Goal: Information Seeking & Learning: Compare options

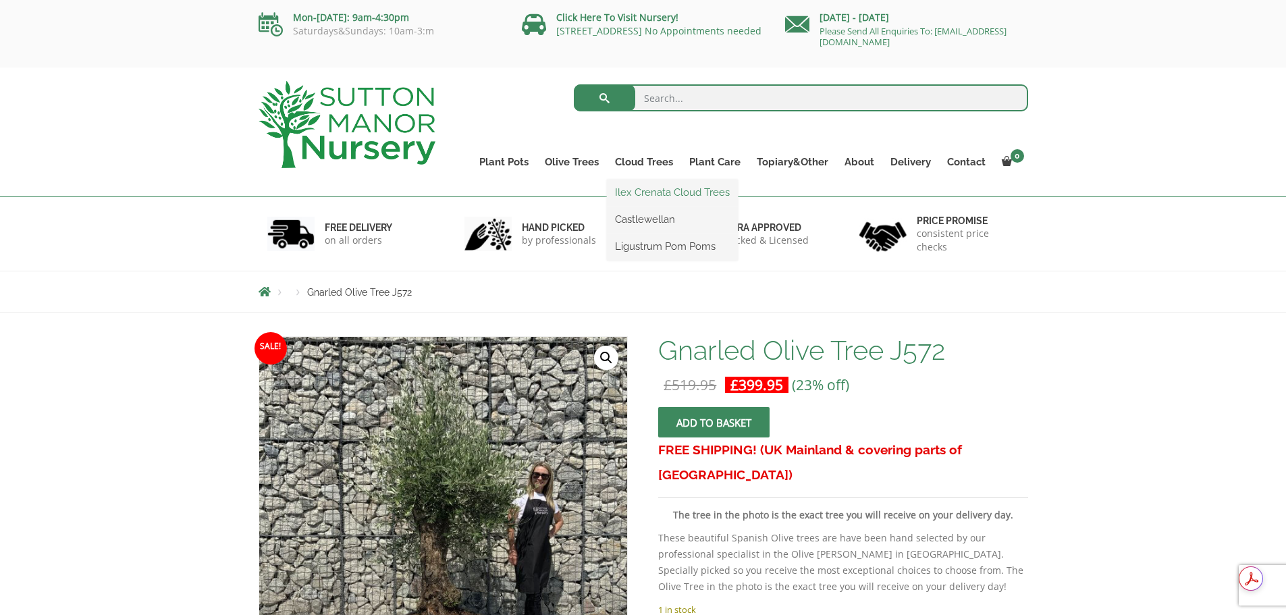
click at [652, 194] on link "Ilex Crenata Cloud Trees" at bounding box center [672, 192] width 131 height 20
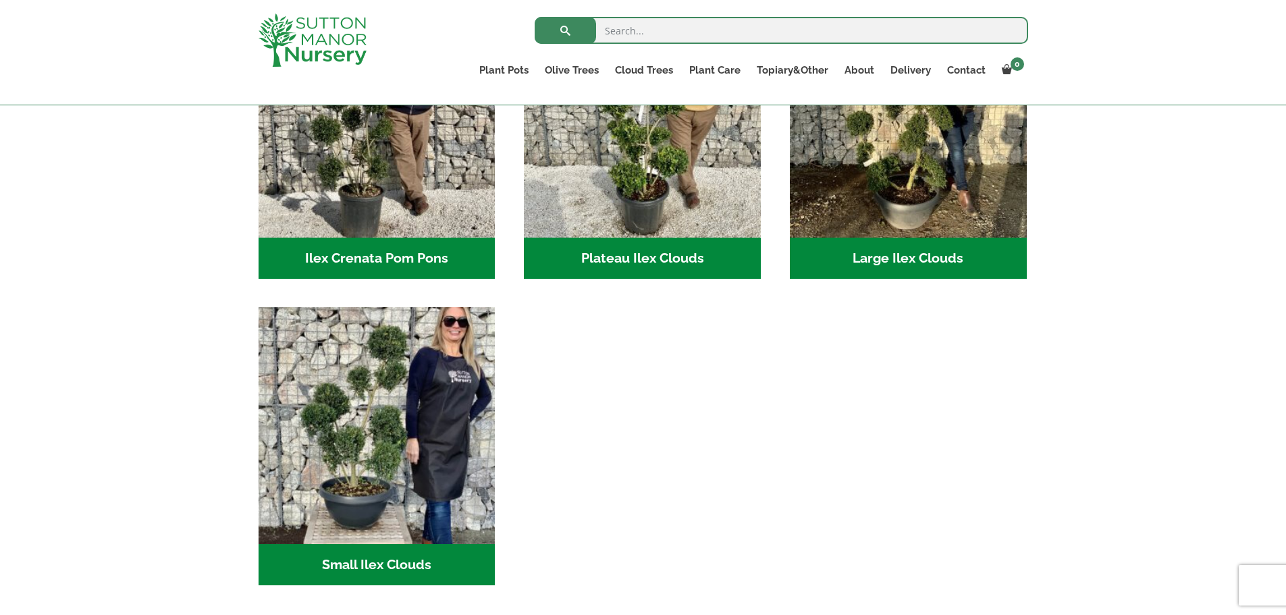
scroll to position [405, 0]
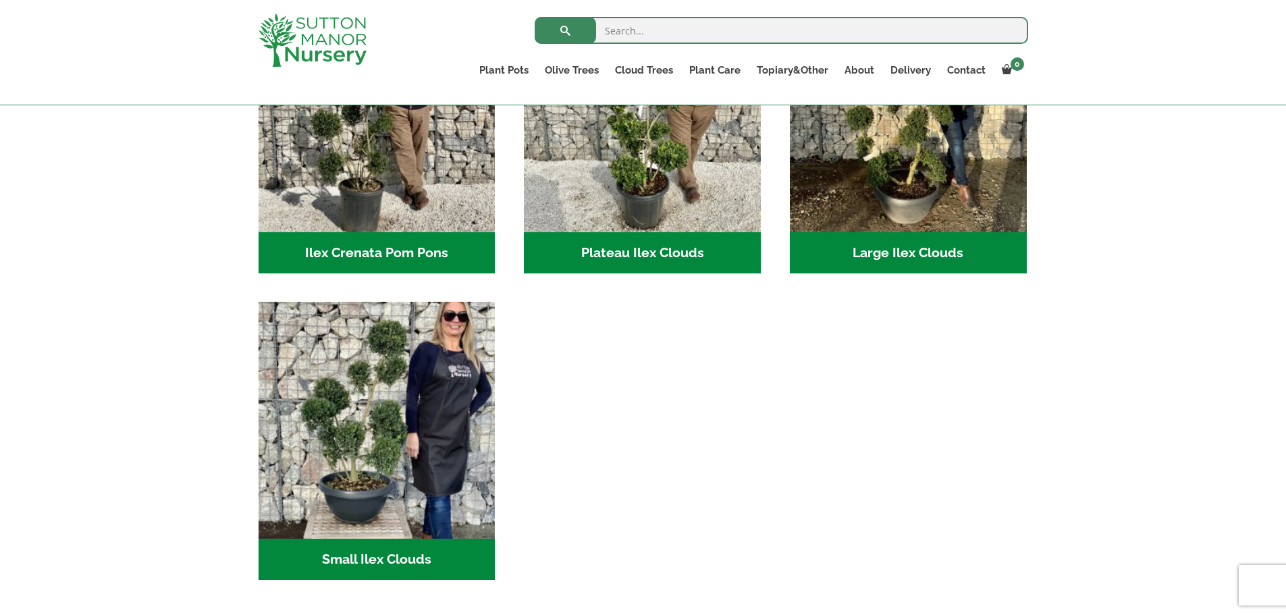
click at [905, 252] on h2 "Large Ilex Clouds (40)" at bounding box center [908, 253] width 237 height 42
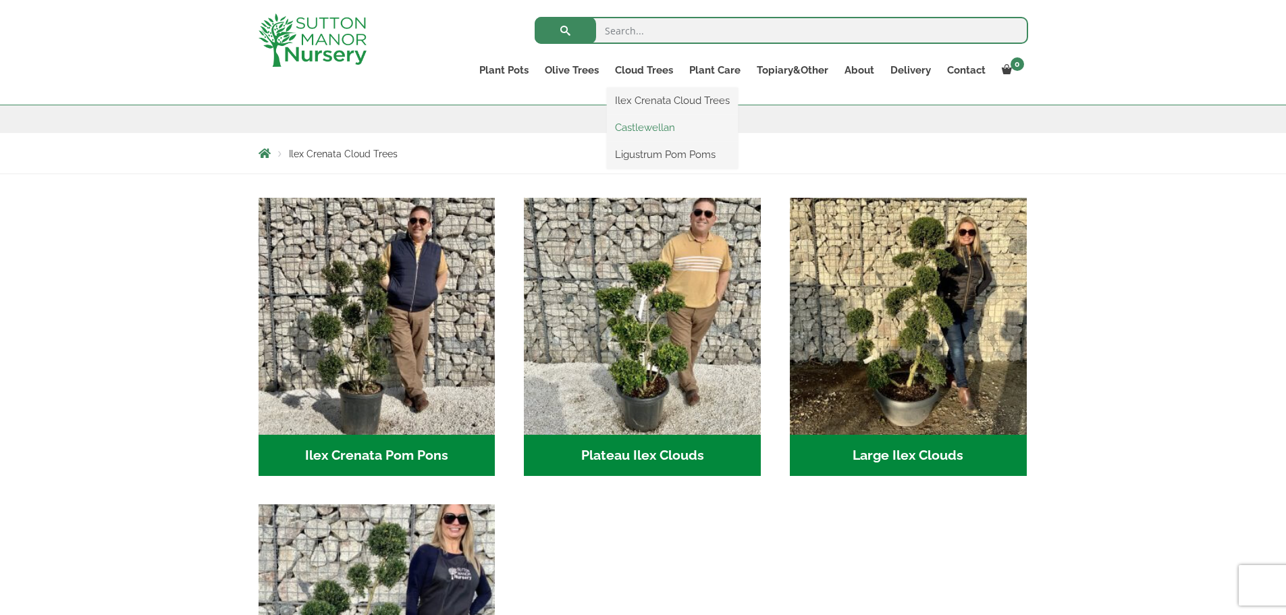
click at [652, 126] on link "Castlewellan" at bounding box center [672, 128] width 131 height 20
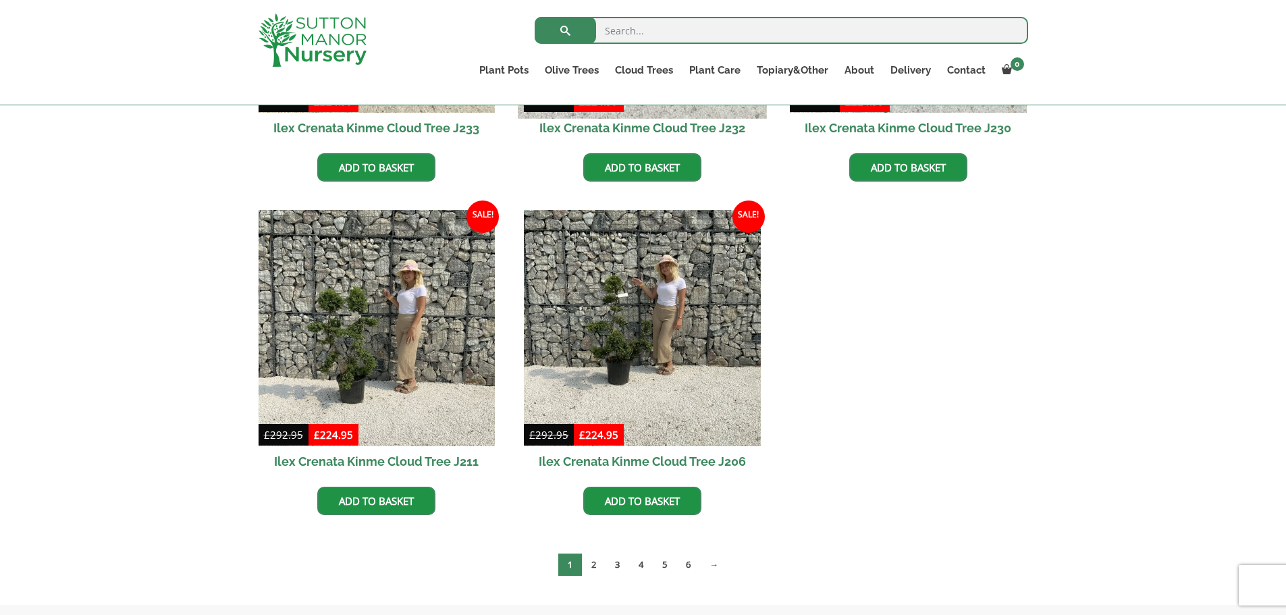
scroll to position [583, 0]
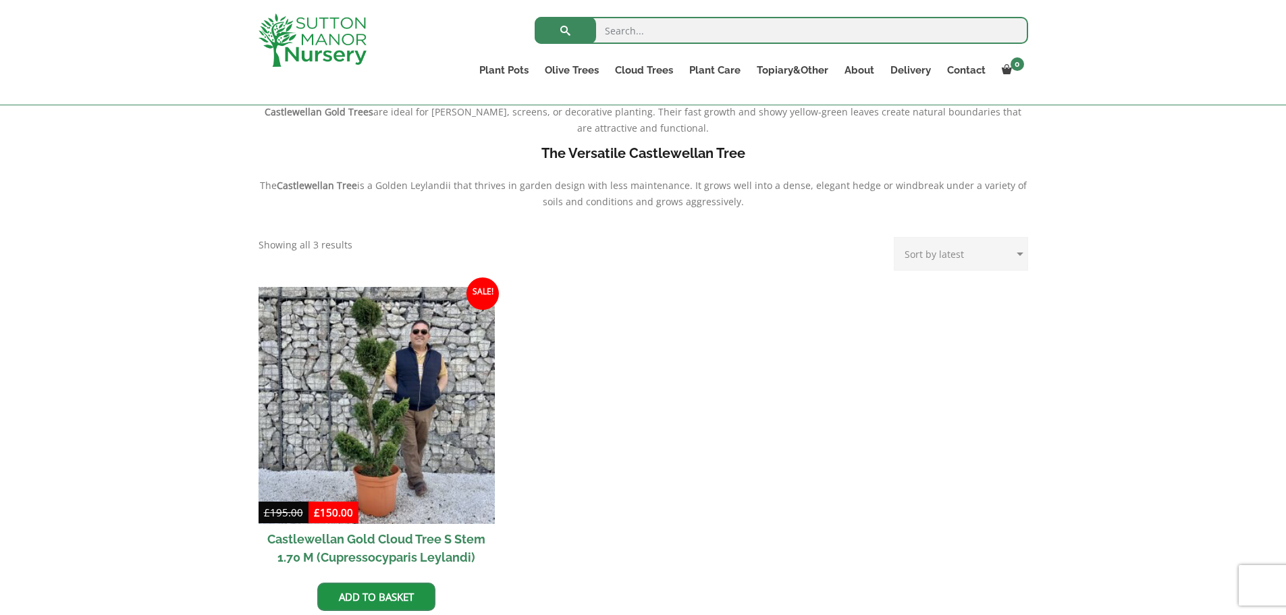
scroll to position [473, 0]
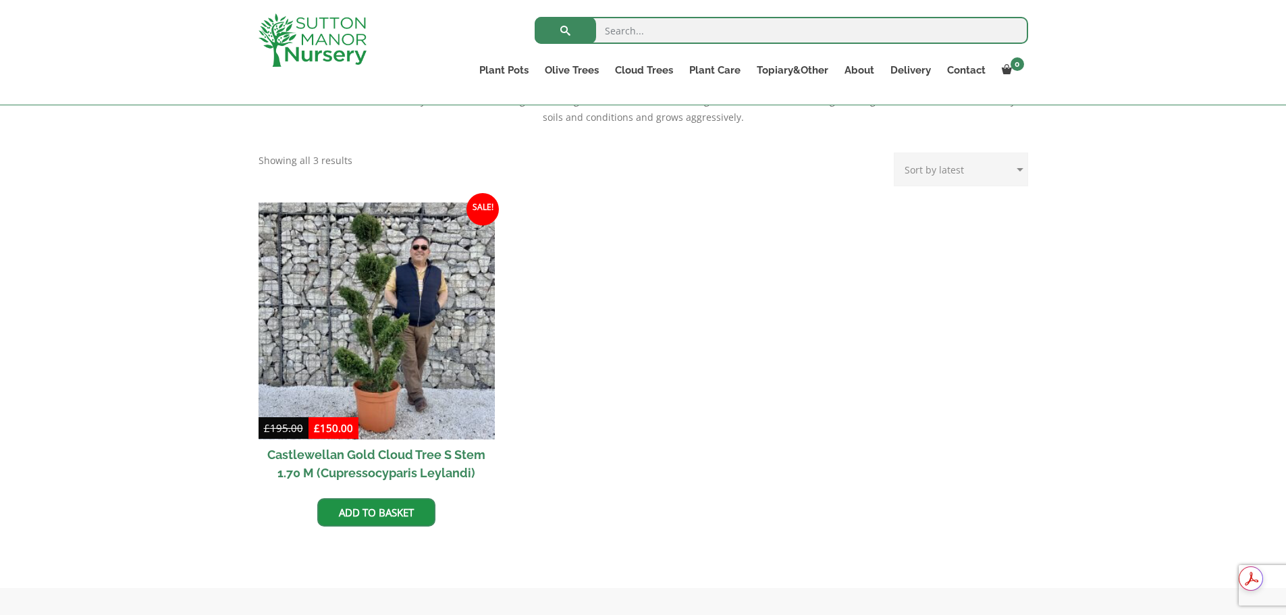
click at [376, 446] on h2 "Castlewellan Gold Cloud Tree S Stem 1.70 M (Cupressocyparis Leylandi)" at bounding box center [377, 464] width 237 height 49
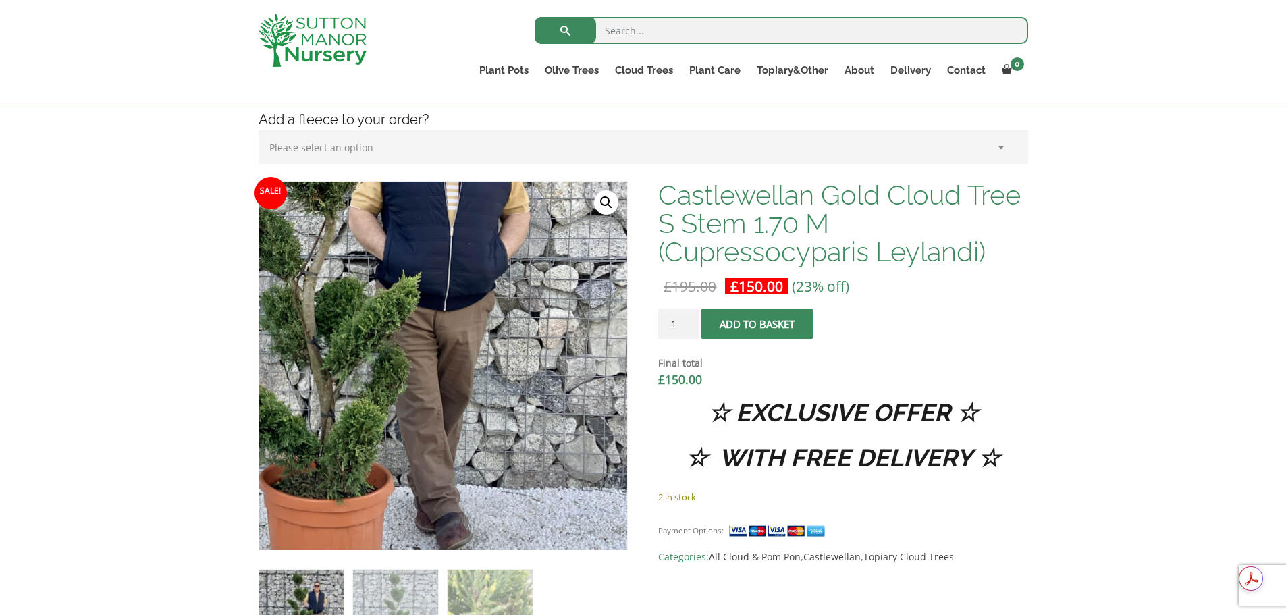
scroll to position [405, 0]
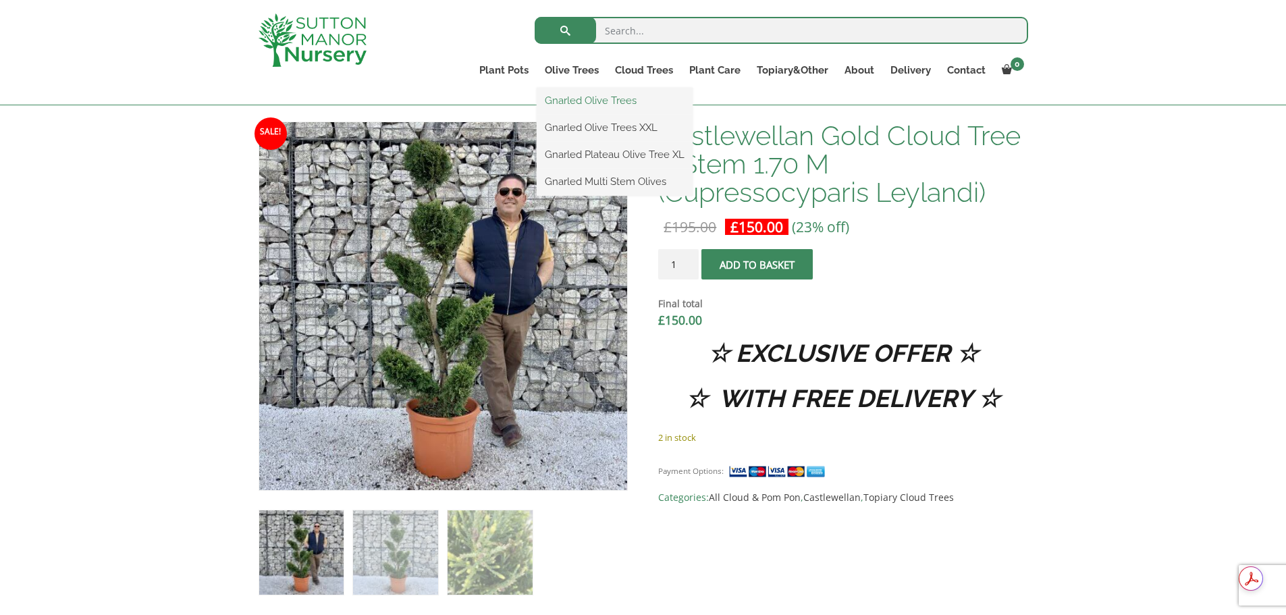
click at [573, 101] on link "Gnarled Olive Trees" at bounding box center [615, 100] width 156 height 20
click at [578, 67] on link "Olive Trees" at bounding box center [572, 70] width 70 height 19
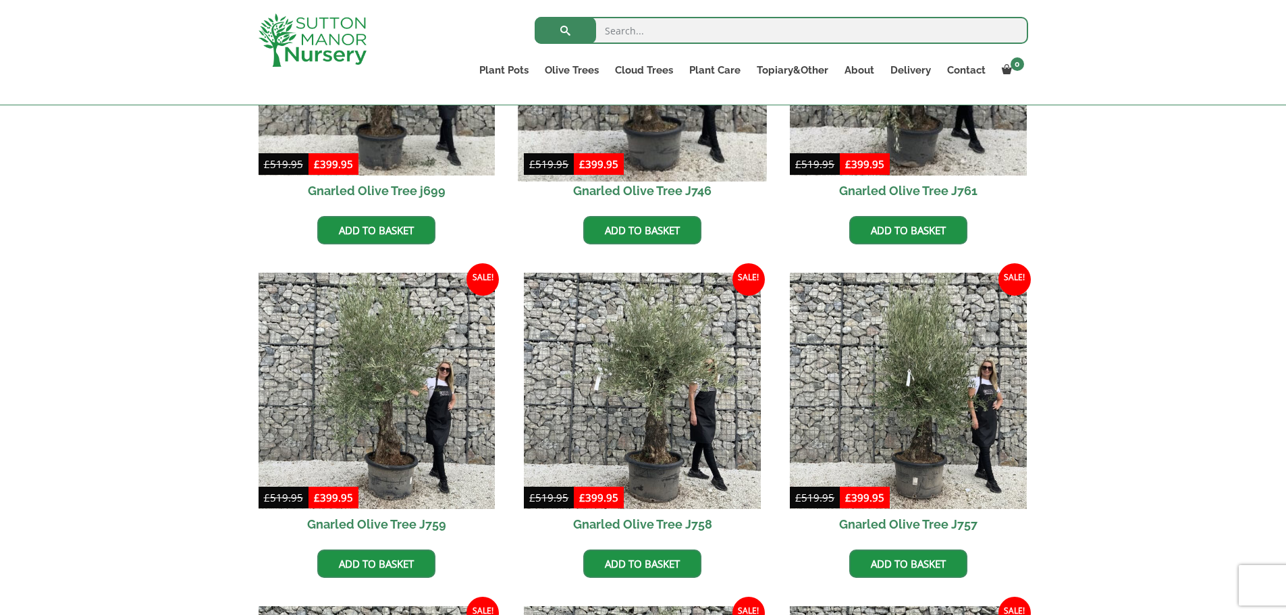
scroll to position [516, 0]
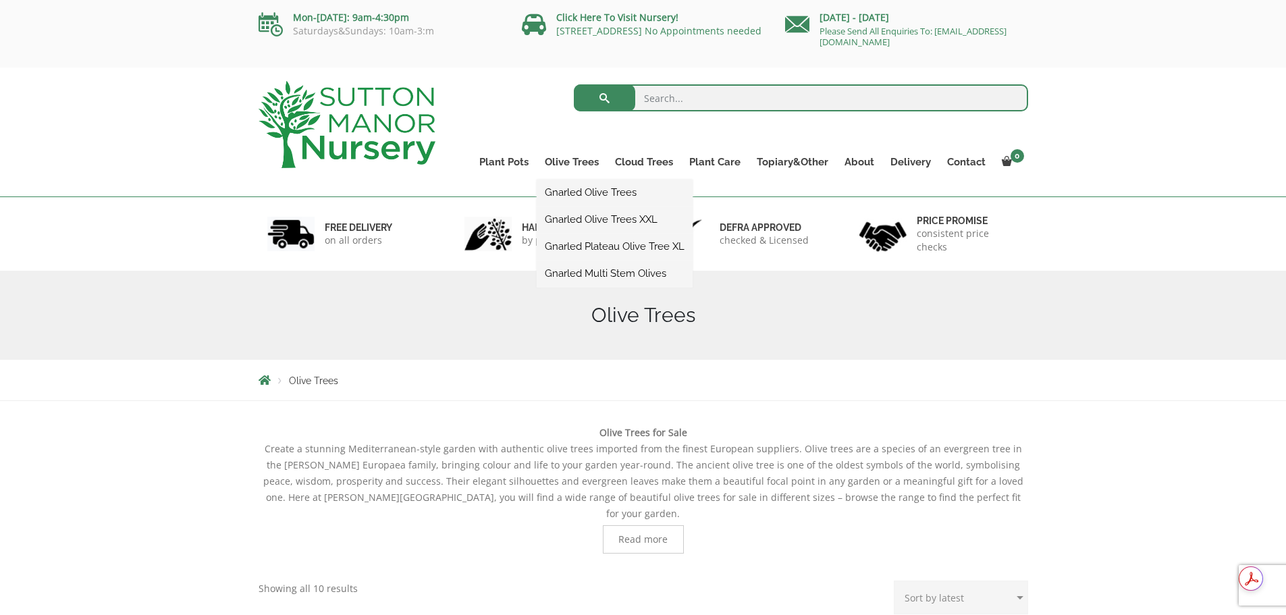
click at [575, 219] on link "Gnarled Olive Trees XXL" at bounding box center [615, 219] width 156 height 20
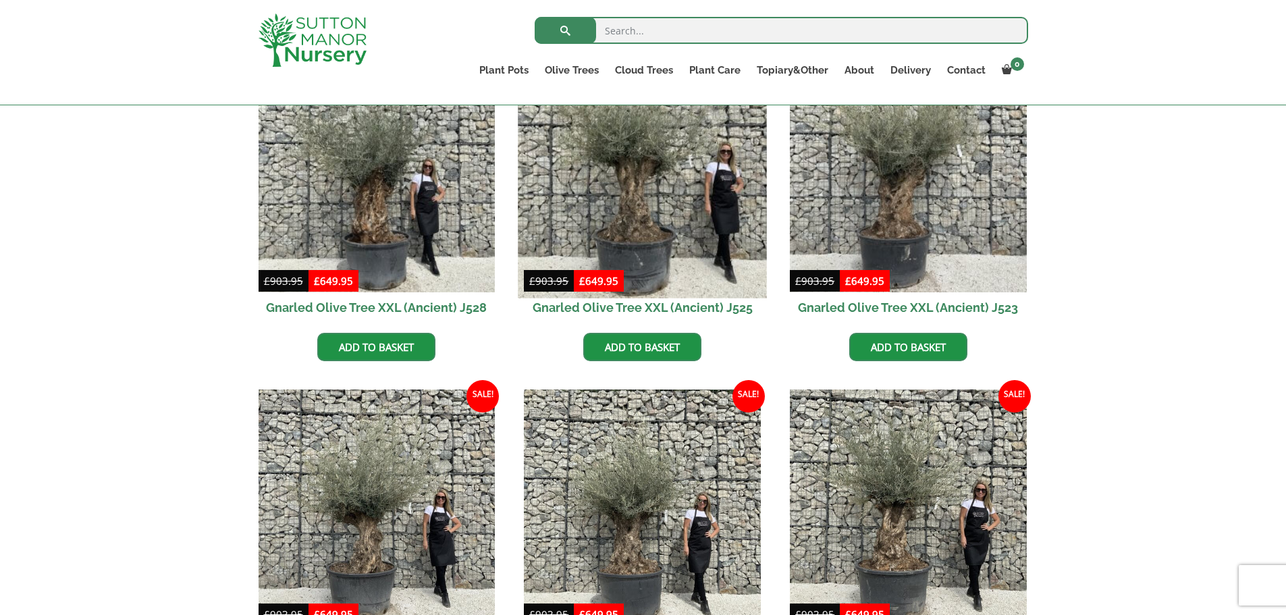
scroll to position [405, 0]
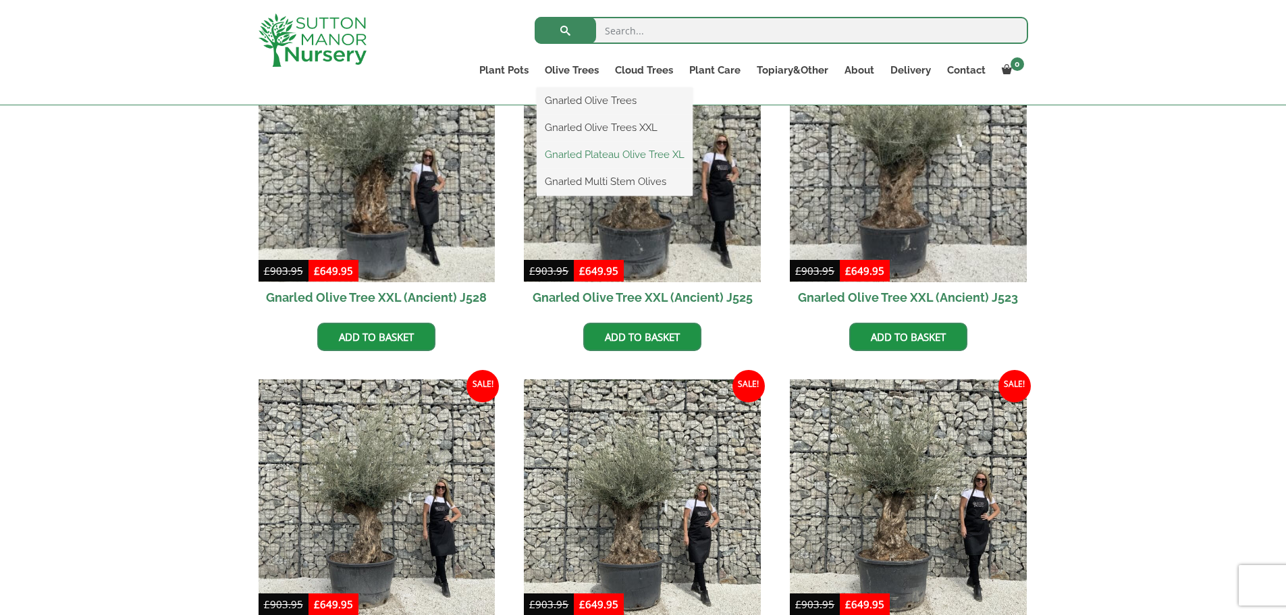
click at [566, 153] on link "Gnarled Plateau Olive Tree XL" at bounding box center [615, 155] width 156 height 20
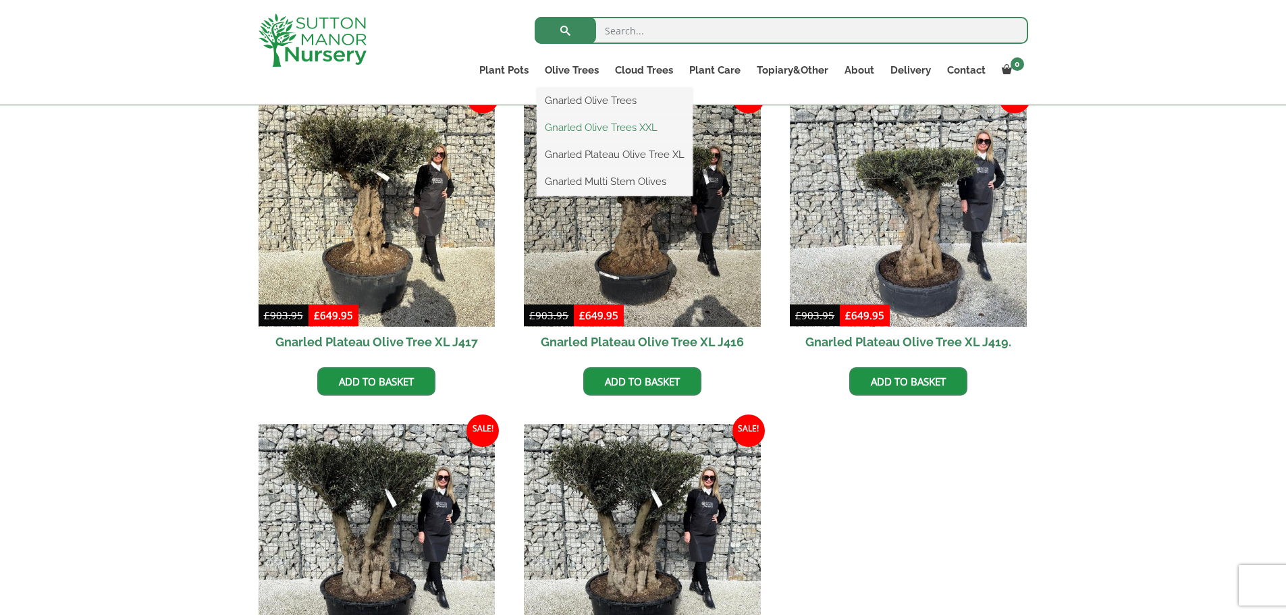
scroll to position [1013, 0]
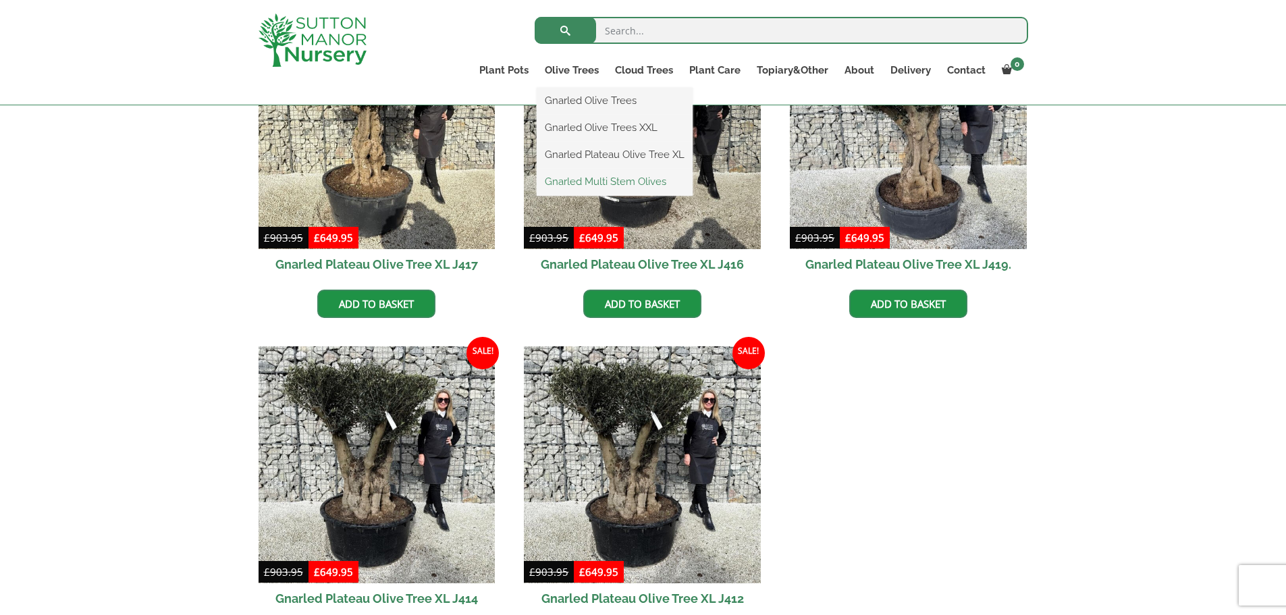
click at [582, 182] on link "Gnarled Multi Stem Olives" at bounding box center [615, 182] width 156 height 20
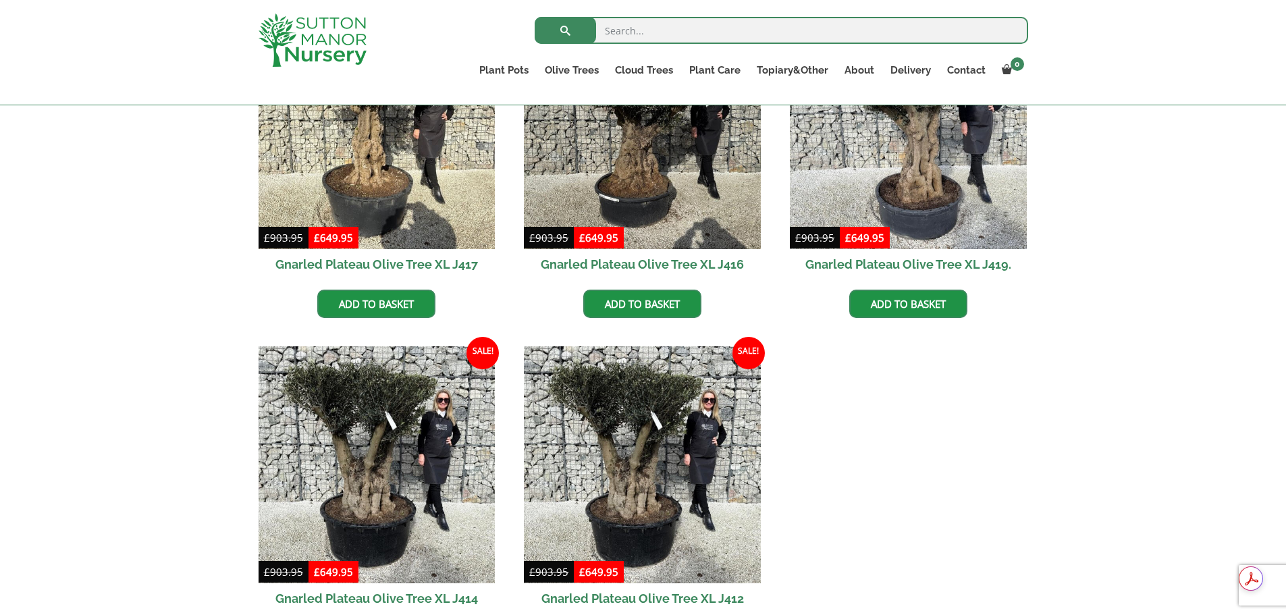
click at [327, 47] on img at bounding box center [313, 40] width 108 height 53
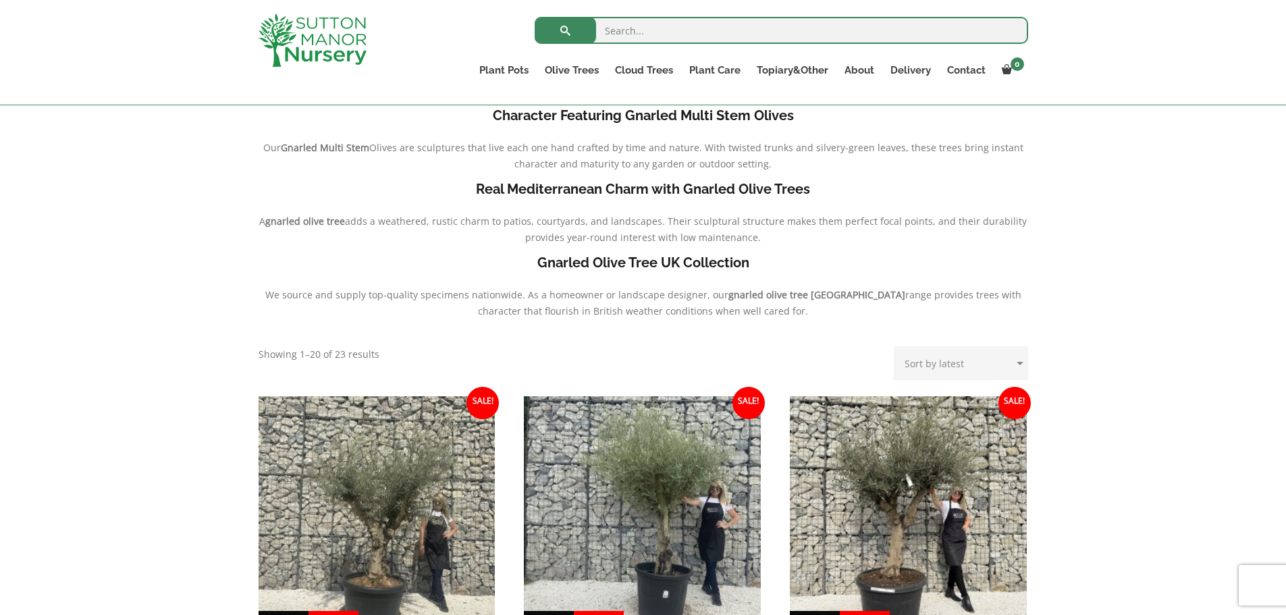
scroll to position [405, 0]
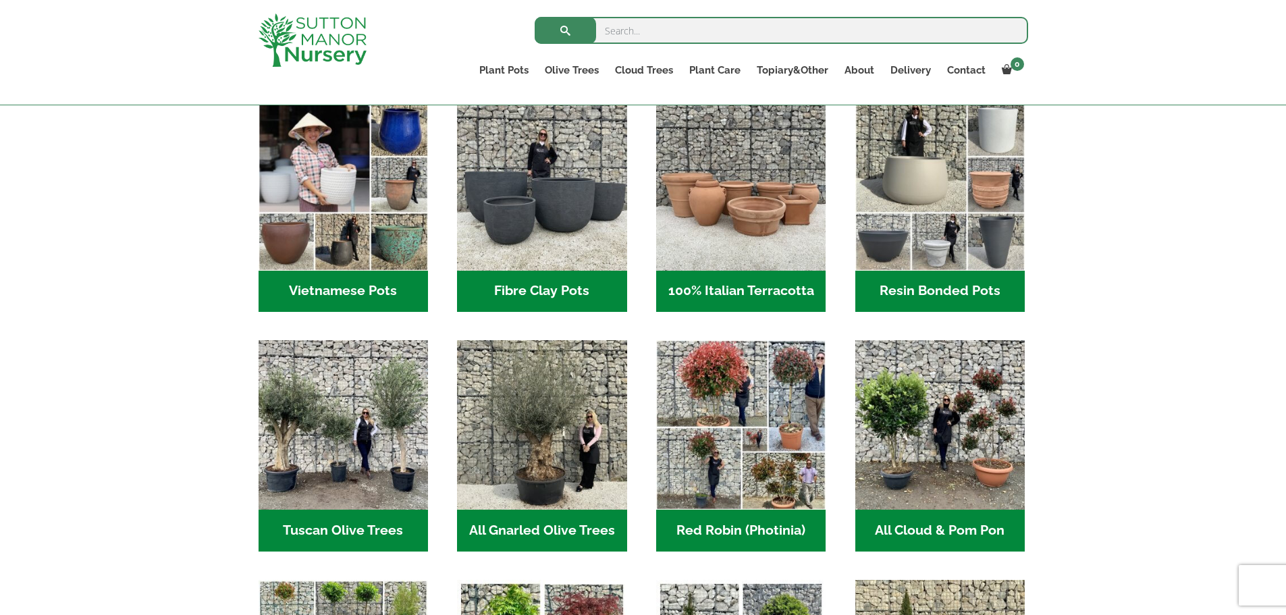
scroll to position [651, 0]
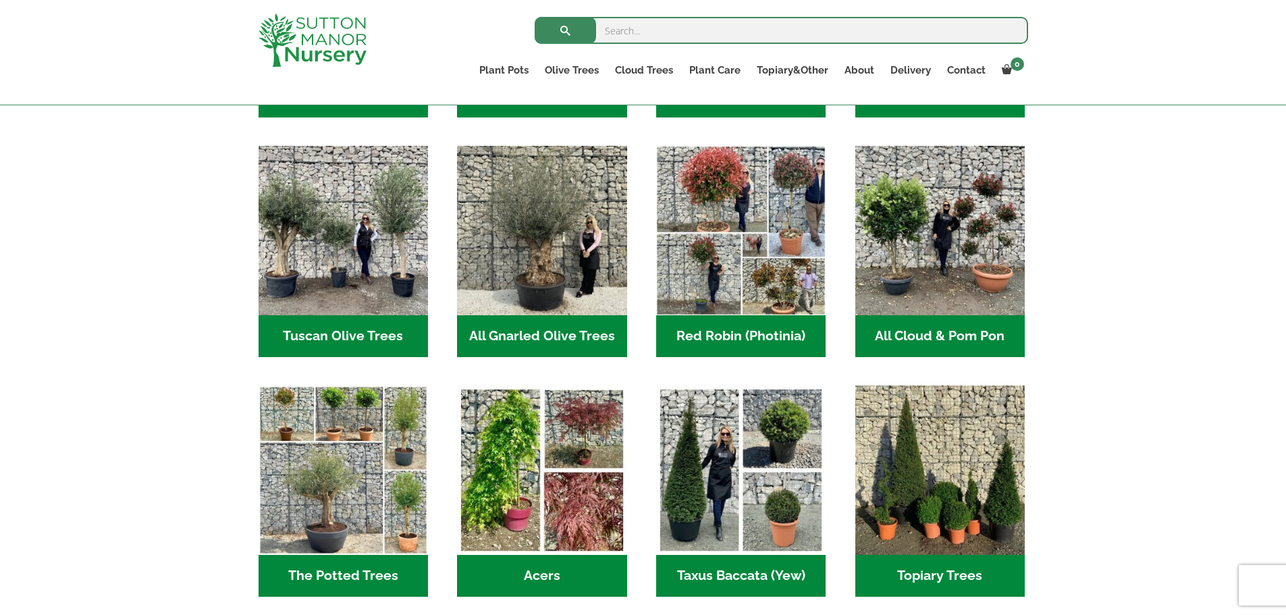
click at [933, 336] on h2 "All Cloud & Pom Pon (10)" at bounding box center [941, 336] width 170 height 42
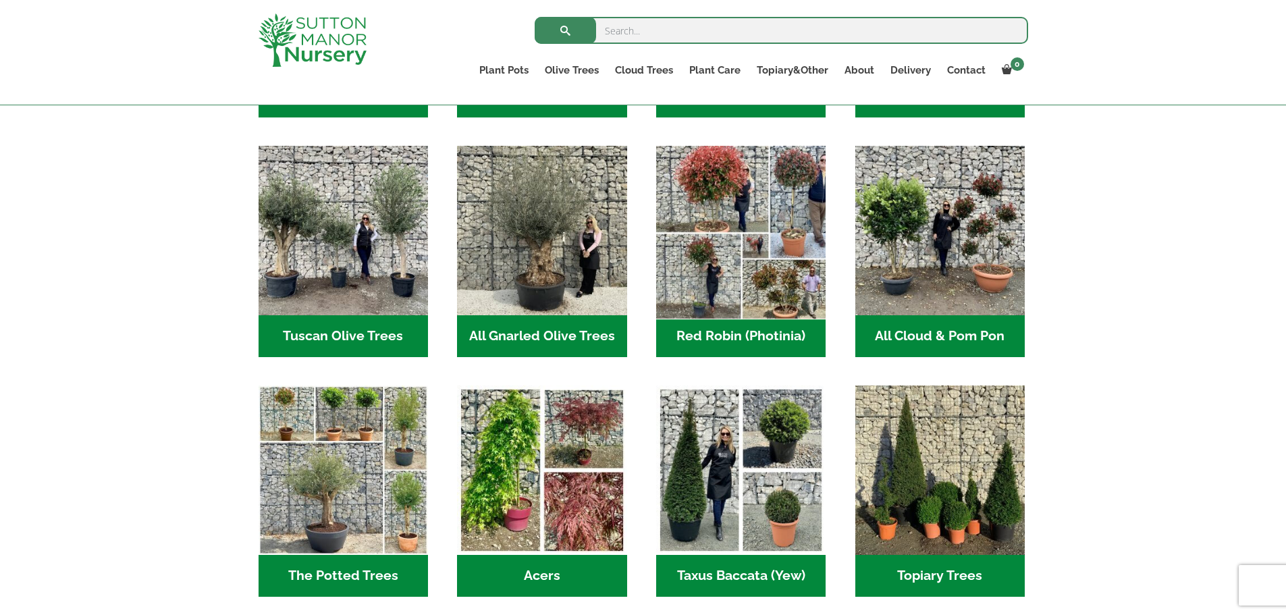
click at [714, 261] on img "Visit product category Red Robin (Photinia)" at bounding box center [741, 231] width 178 height 178
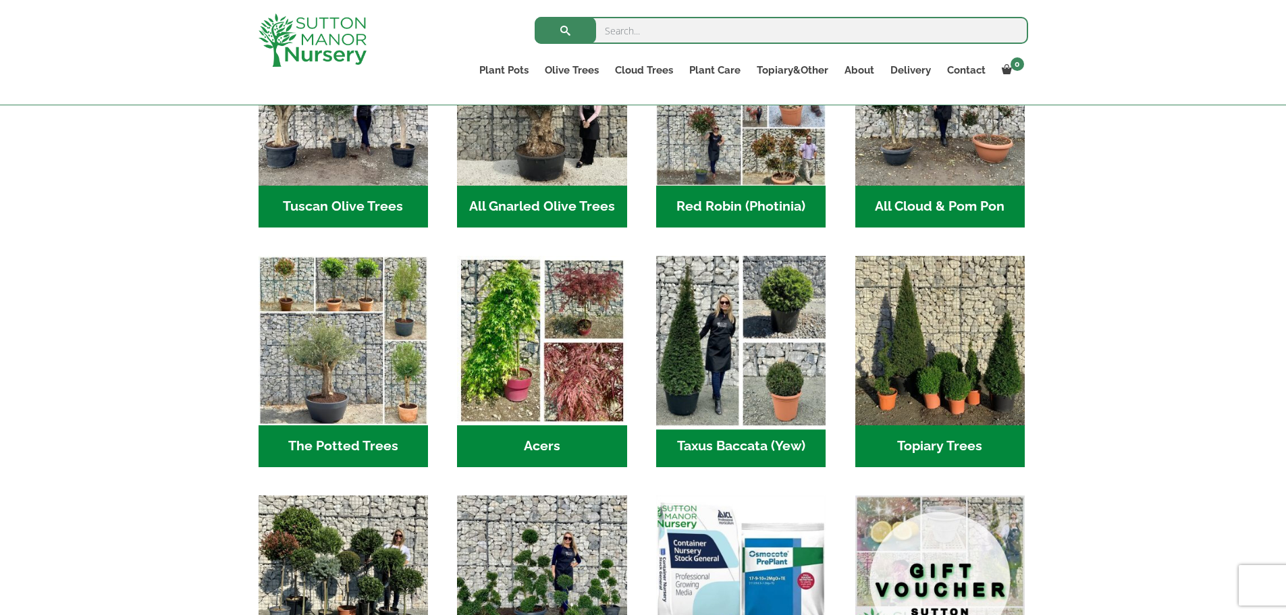
scroll to position [786, 0]
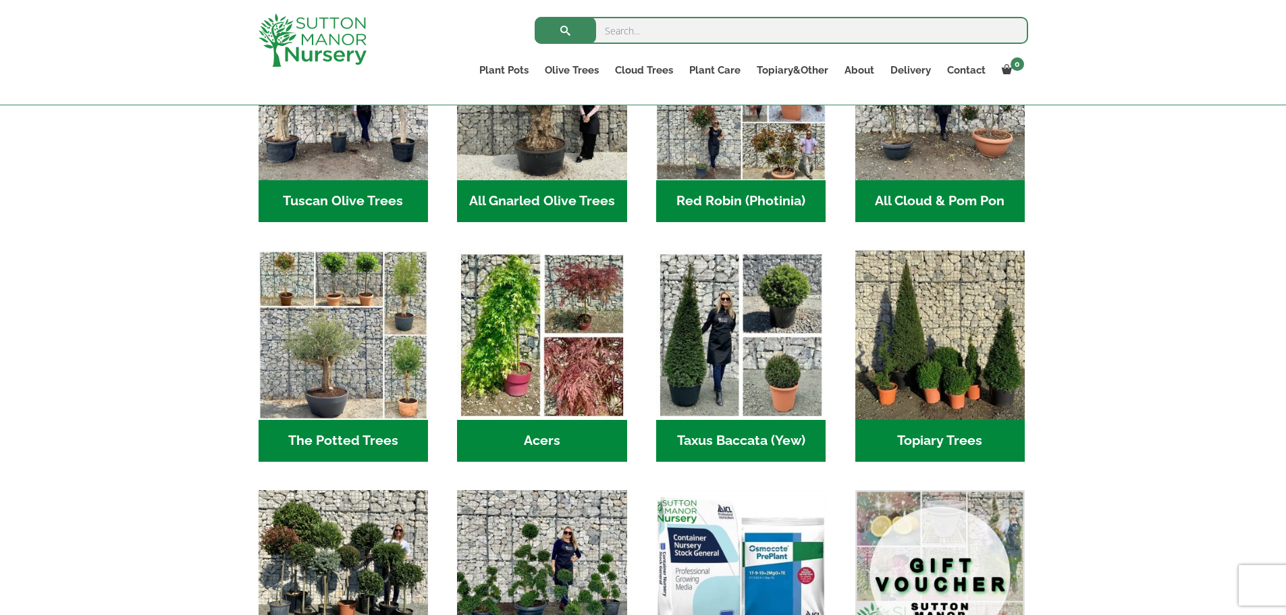
click at [534, 437] on h2 "Acers (3)" at bounding box center [542, 441] width 170 height 42
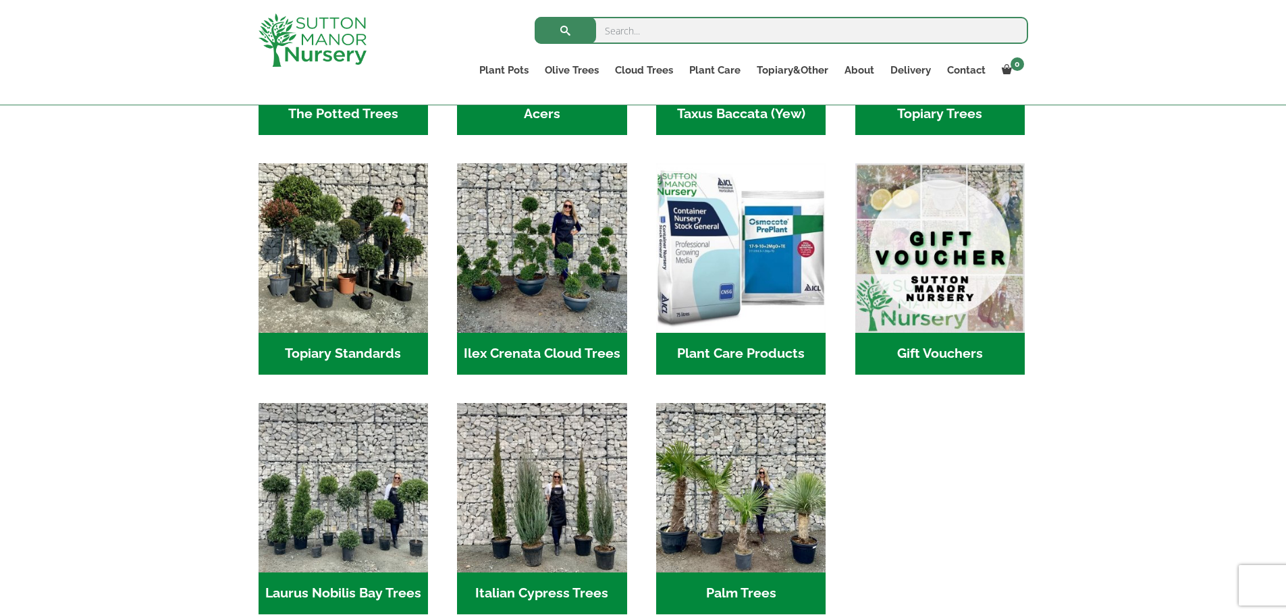
scroll to position [1124, 0]
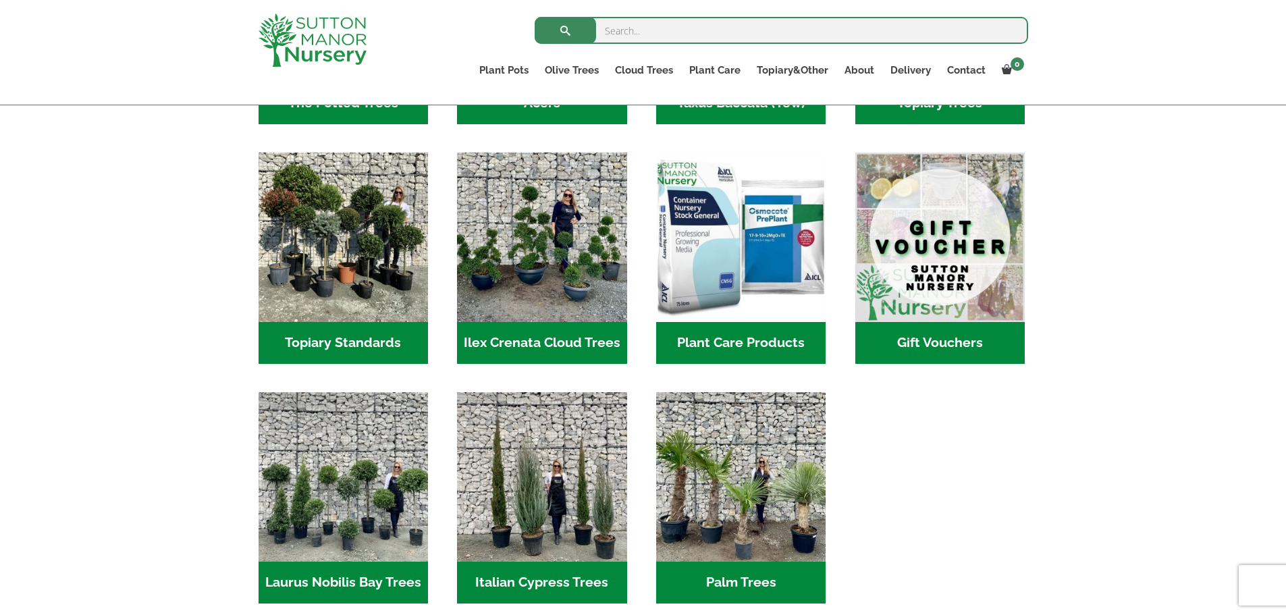
click at [510, 336] on h2 "Ilex Crenata Cloud Trees (157)" at bounding box center [542, 343] width 170 height 42
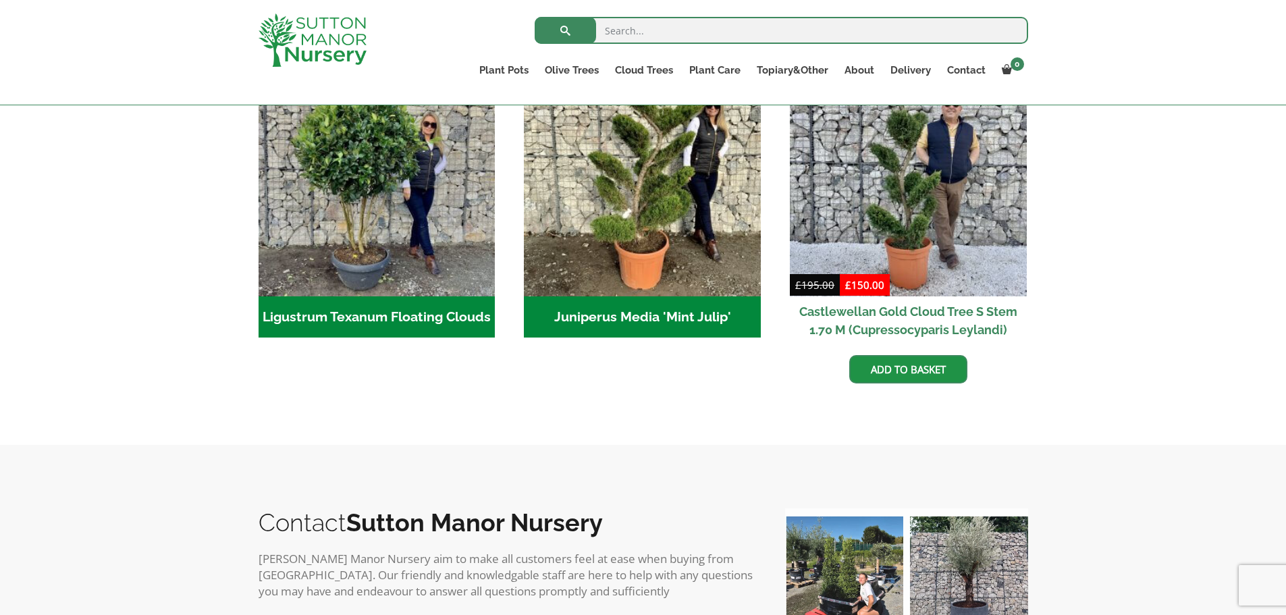
scroll to position [188, 0]
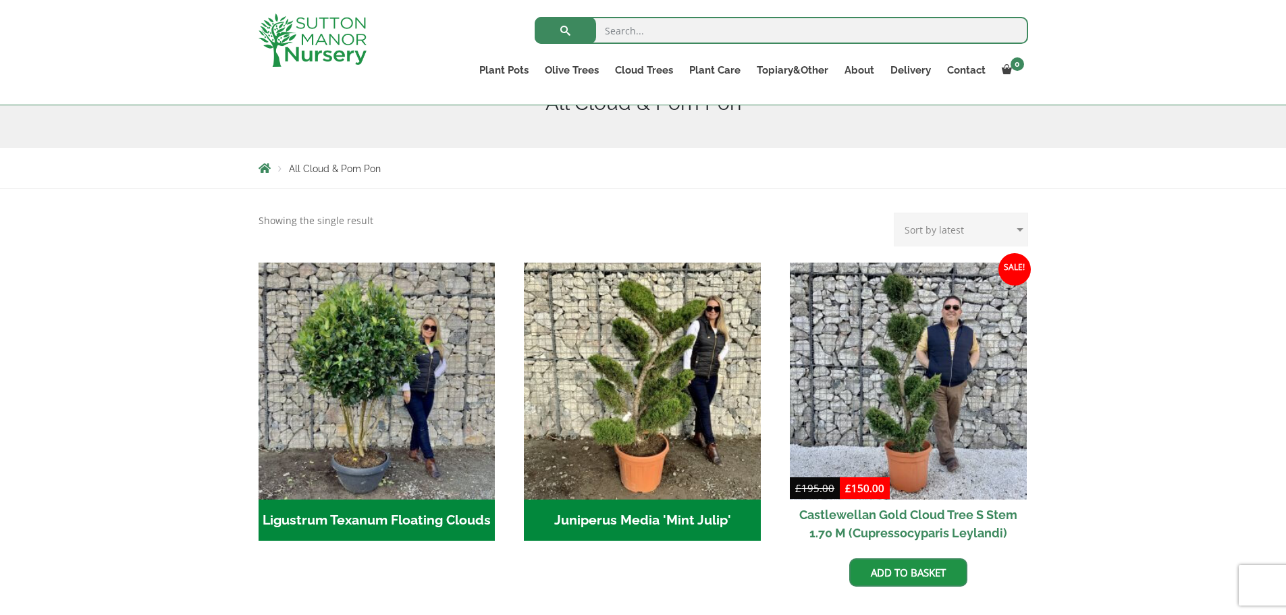
click at [628, 518] on h2 "Juniperus Media 'Mint Julip' (2)" at bounding box center [642, 521] width 237 height 42
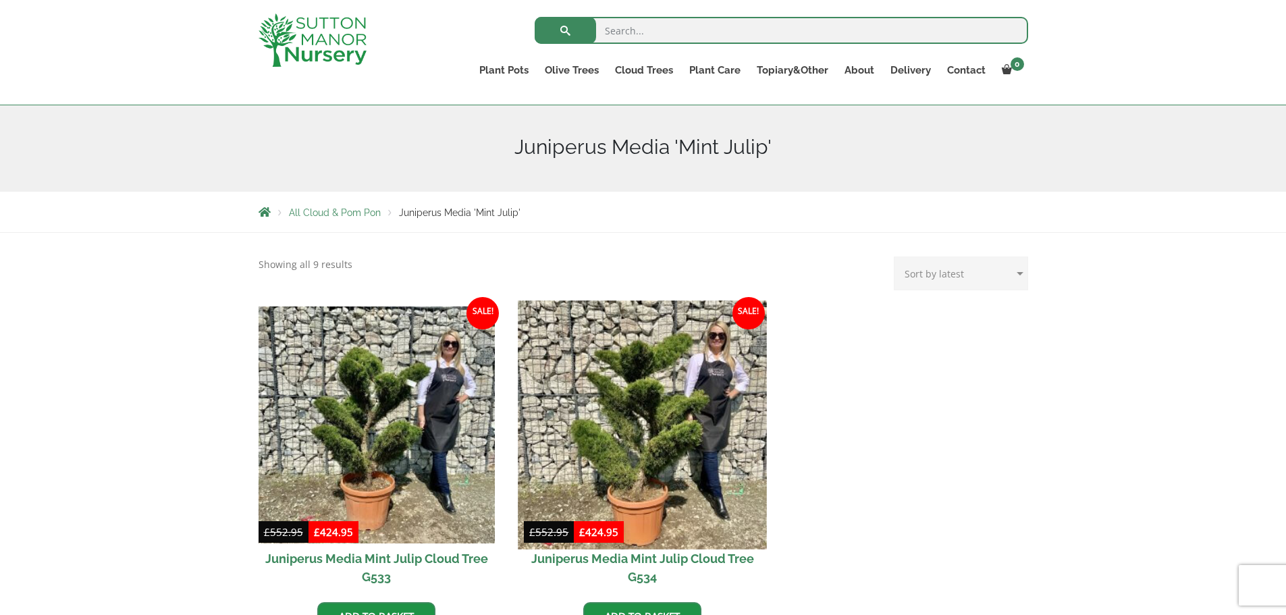
scroll to position [270, 0]
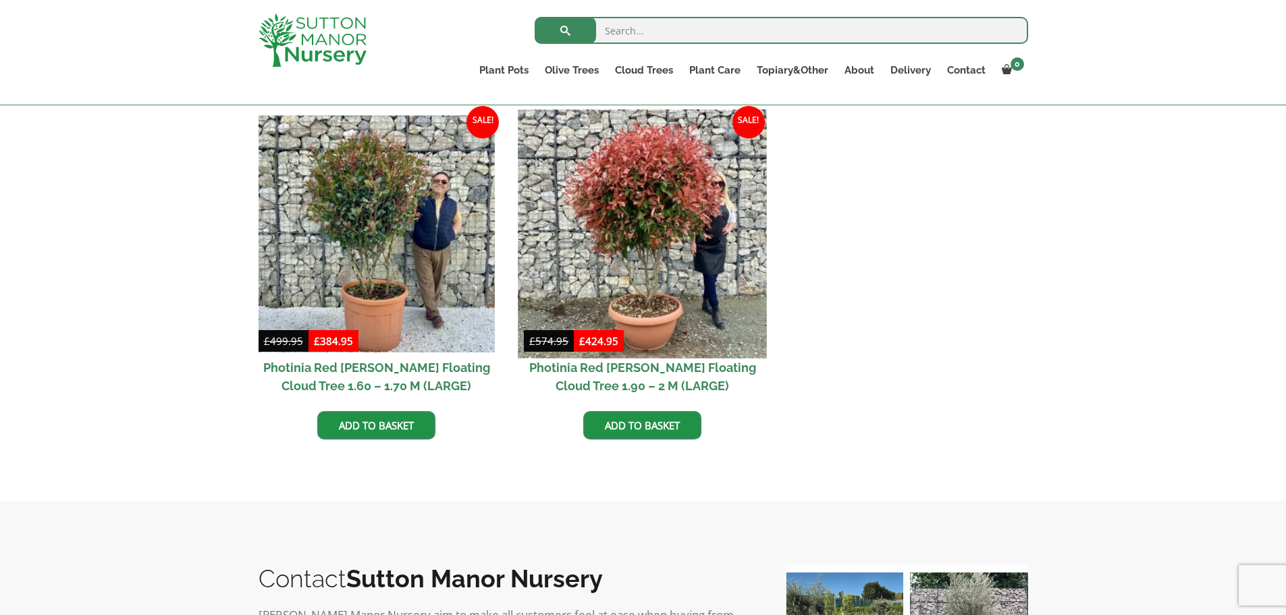
scroll to position [338, 0]
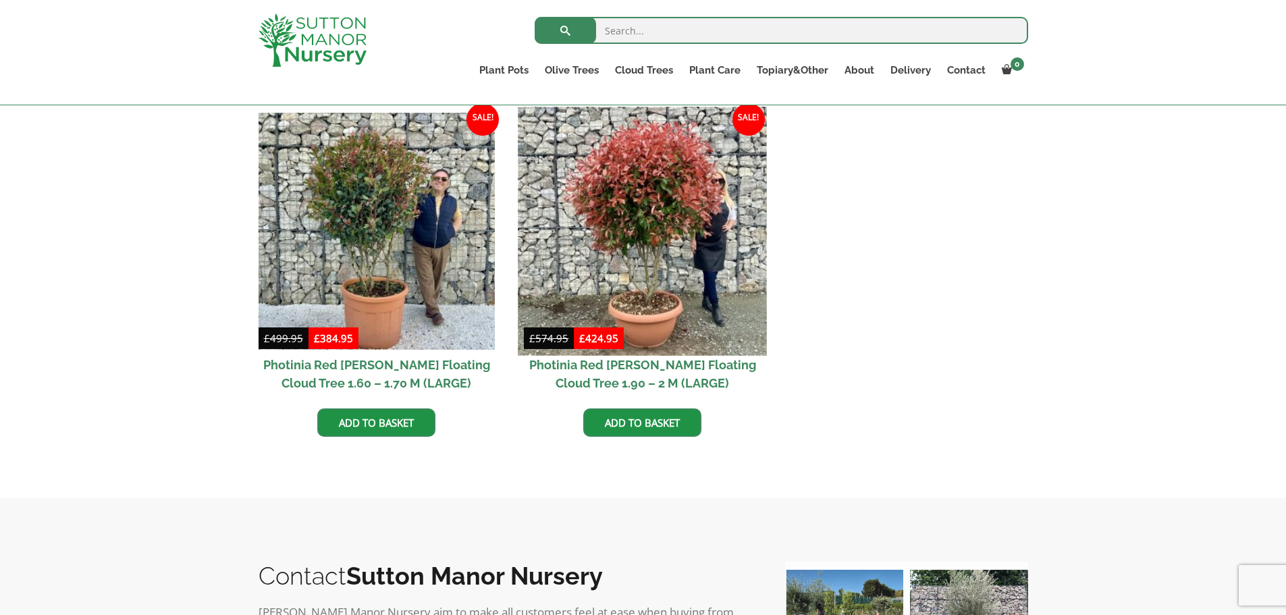
click at [640, 233] on img at bounding box center [643, 231] width 249 height 249
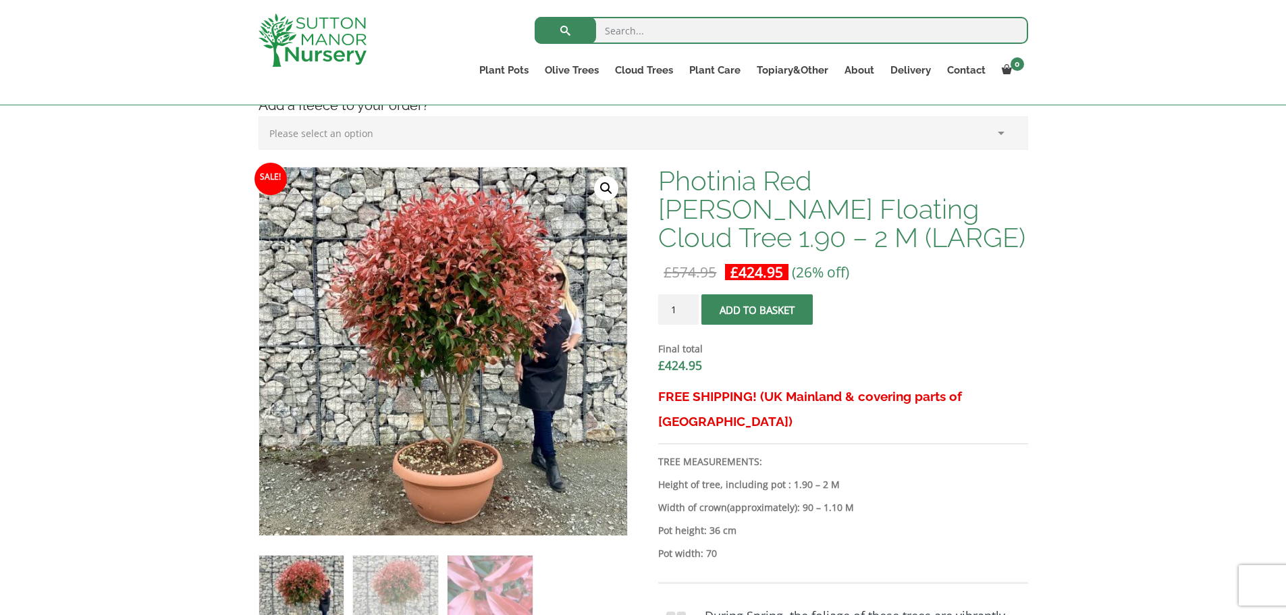
scroll to position [473, 0]
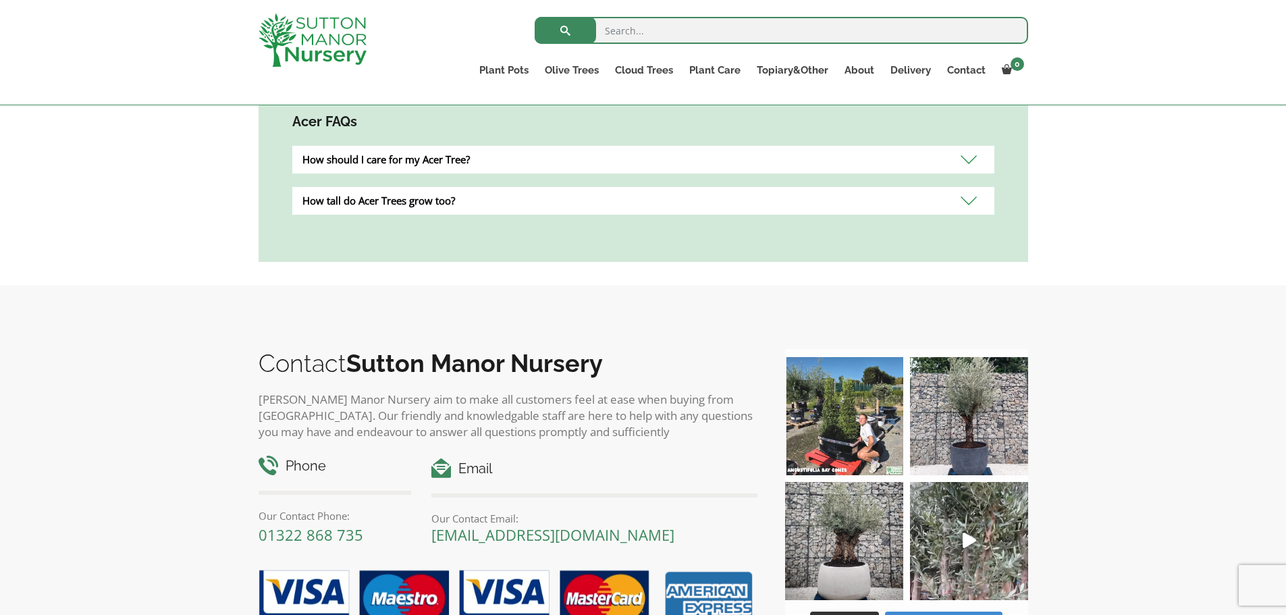
scroll to position [921, 0]
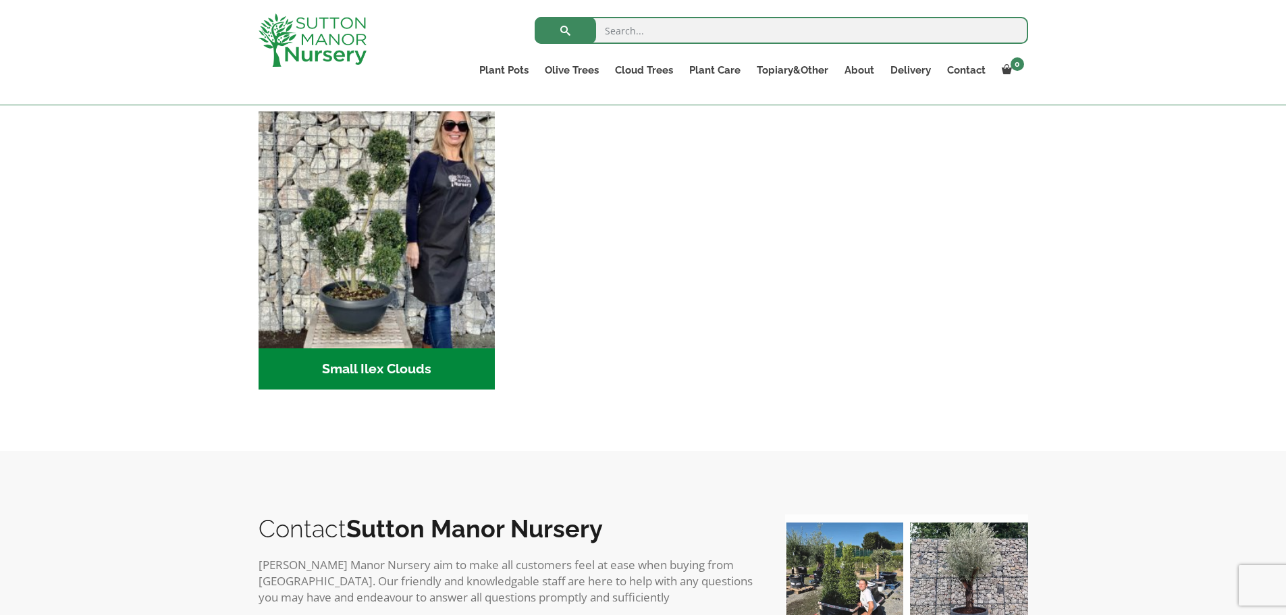
scroll to position [608, 0]
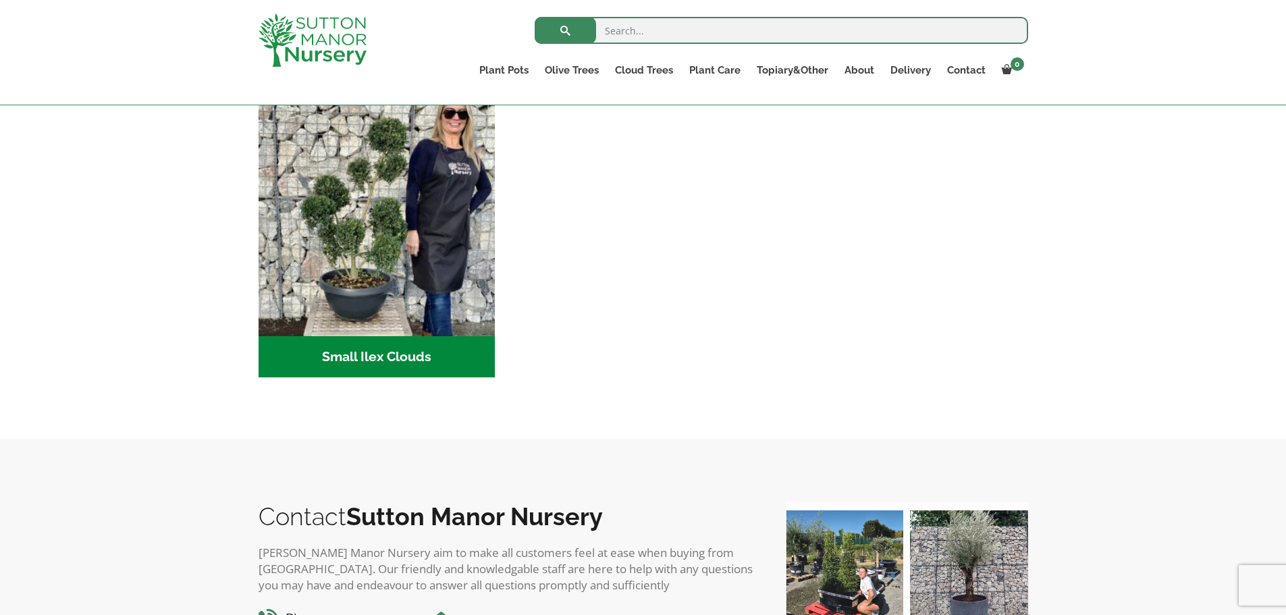
click at [357, 357] on h2 "Small Ilex Clouds (56)" at bounding box center [377, 357] width 237 height 42
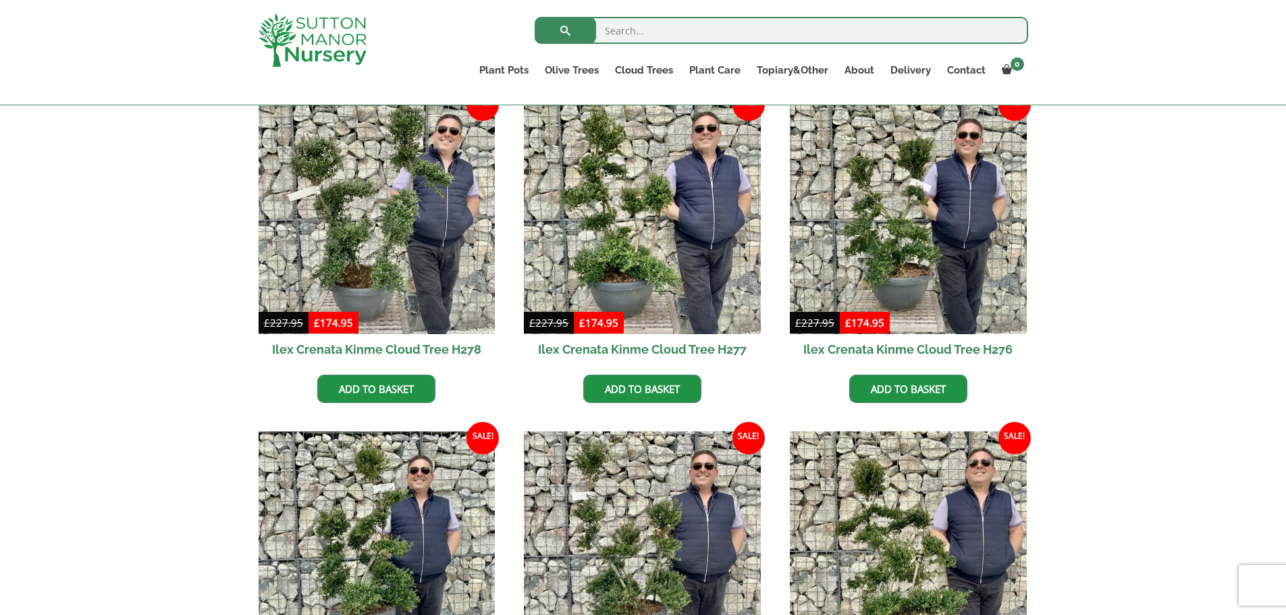
scroll to position [2026, 0]
